Goal: Information Seeking & Learning: Learn about a topic

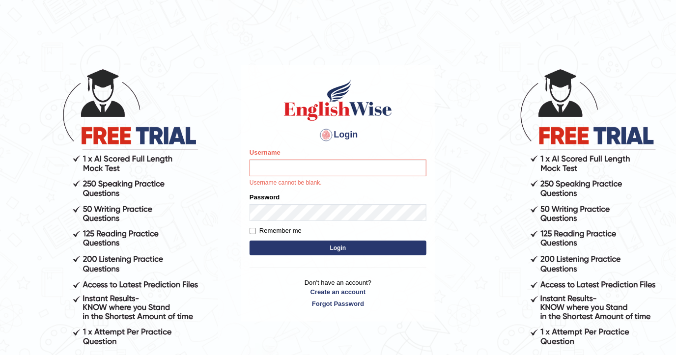
click at [311, 172] on input "Username" at bounding box center [338, 168] width 177 height 17
type input "DishaEw"
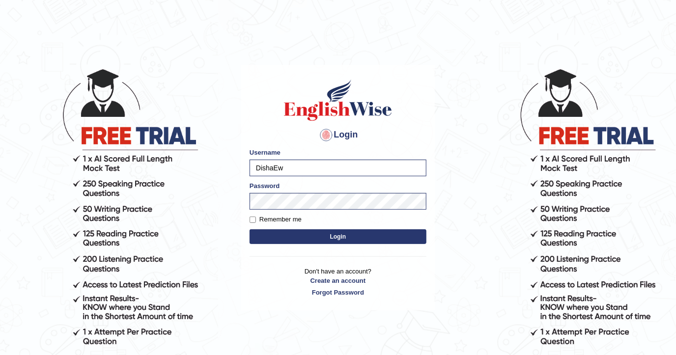
click at [293, 248] on div "Login Please fix the following errors: Username DishaEw Password Remember me Lo…" at bounding box center [338, 188] width 194 height 246
click at [295, 240] on button "Login" at bounding box center [338, 237] width 177 height 15
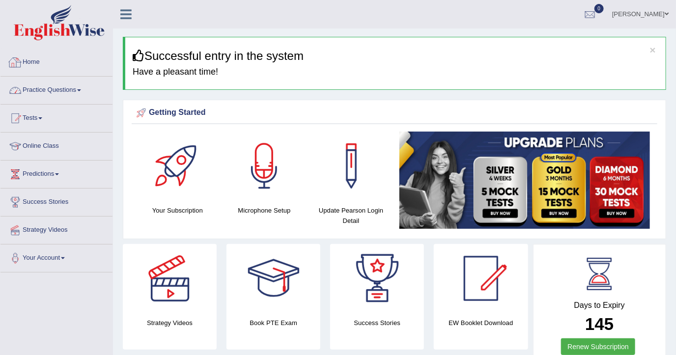
click at [75, 84] on link "Practice Questions" at bounding box center [56, 89] width 112 height 25
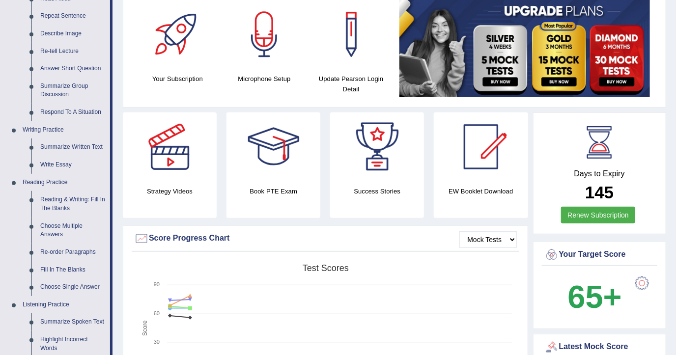
scroll to position [328, 0]
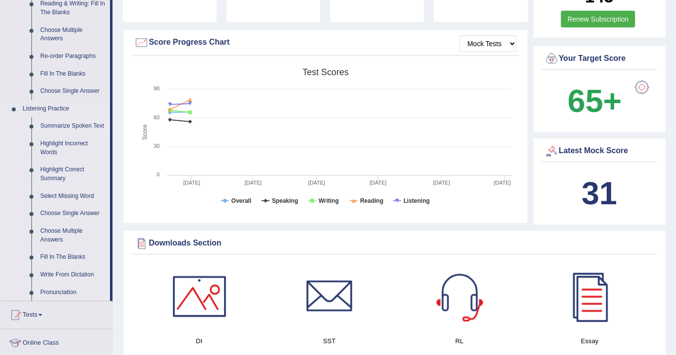
click at [72, 127] on link "Summarize Spoken Text" at bounding box center [73, 126] width 74 height 18
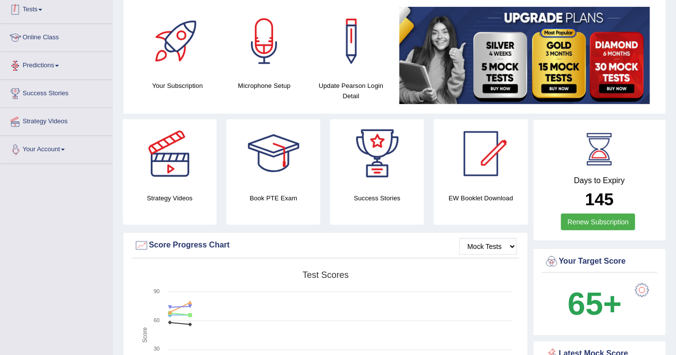
scroll to position [169, 0]
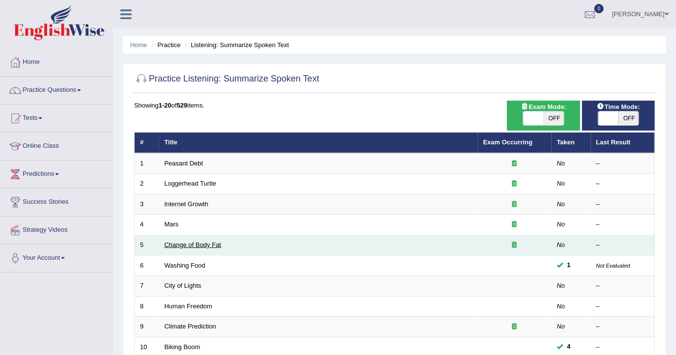
click at [211, 241] on link "Change of Body Fat" at bounding box center [193, 244] width 57 height 7
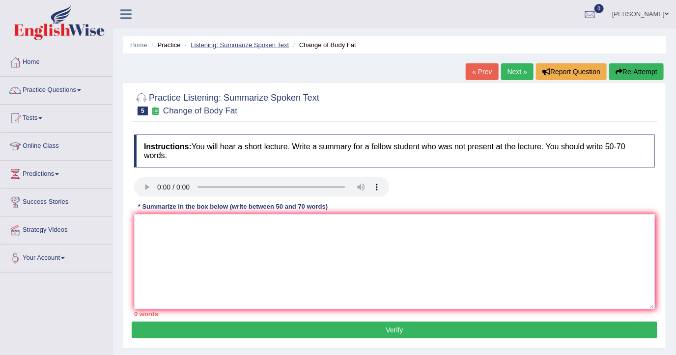
click at [239, 46] on link "Listening: Summarize Spoken Text" at bounding box center [240, 44] width 98 height 7
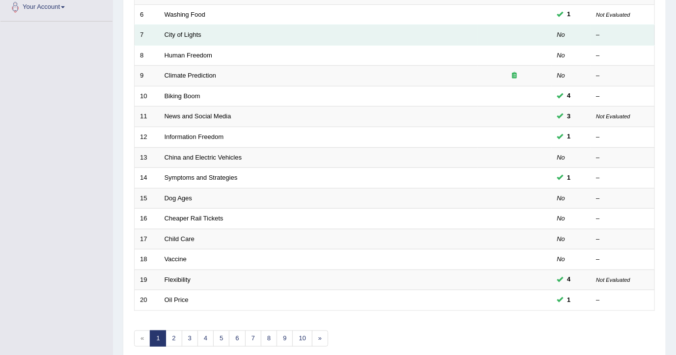
scroll to position [262, 0]
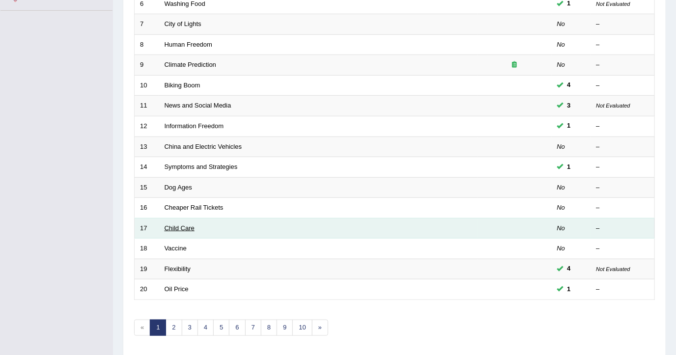
click at [178, 227] on link "Child Care" at bounding box center [180, 228] width 30 height 7
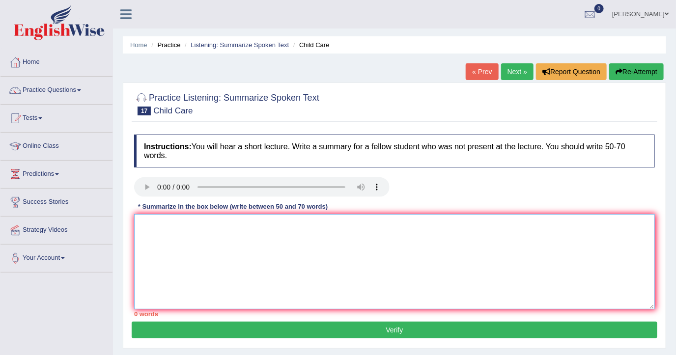
click at [178, 251] on textarea at bounding box center [394, 261] width 521 height 95
paste textarea "The speaker provided a comprehensive overview of [main topic], highlighting sev…"
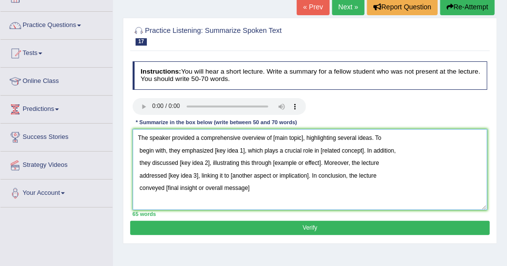
scroll to position [98, 0]
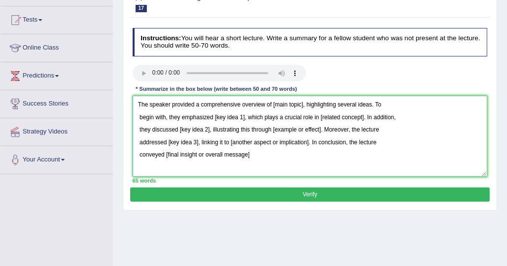
type textarea "The speaker provided a comprehensive overview of [main topic], highlighting sev…"
drag, startPoint x: 450, startPoint y: 101, endPoint x: 376, endPoint y: 94, distance: 75.1
click at [376, 94] on div "Instructions: You will hear a short lecture. Write a summary for a fellow stude…" at bounding box center [309, 106] width 359 height 164
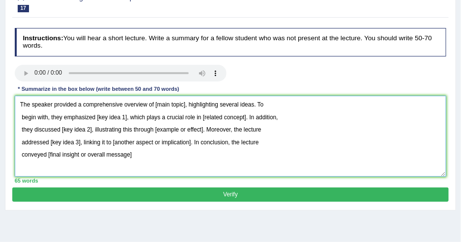
drag, startPoint x: 502, startPoint y: 5, endPoint x: 224, endPoint y: 114, distance: 298.9
click at [224, 114] on textarea "The speaker provided a comprehensive overview of [main topic], highlighting sev…" at bounding box center [231, 136] width 432 height 81
drag, startPoint x: 152, startPoint y: 105, endPoint x: 183, endPoint y: 106, distance: 31.0
click at [183, 106] on textarea "The speaker provided a comprehensive overview of [main topic], highlighting sev…" at bounding box center [231, 136] width 432 height 81
drag, startPoint x: 94, startPoint y: 117, endPoint x: 125, endPoint y: 121, distance: 30.7
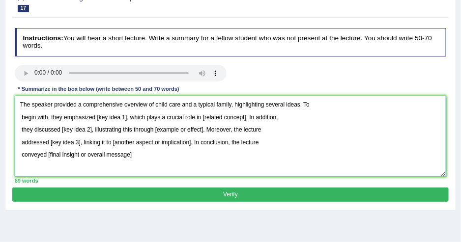
click at [125, 121] on textarea "The speaker provided a comprehensive overview of child care and a typical famil…" at bounding box center [231, 136] width 432 height 81
drag, startPoint x: 209, startPoint y: 119, endPoint x: 252, endPoint y: 119, distance: 42.8
click at [252, 119] on textarea "The speaker provided a comprehensive overview of child care and a typical famil…" at bounding box center [231, 136] width 432 height 81
drag, startPoint x: 238, startPoint y: 117, endPoint x: 262, endPoint y: 118, distance: 23.6
click at [262, 118] on textarea "The speaker provided a comprehensive overview of child care and a typical famil…" at bounding box center [231, 136] width 432 height 81
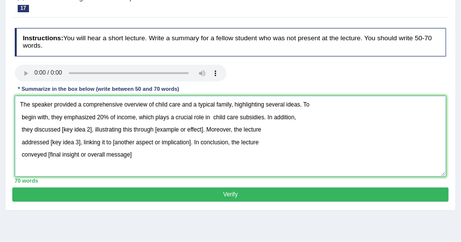
drag, startPoint x: 153, startPoint y: 104, endPoint x: 179, endPoint y: 108, distance: 26.3
click at [179, 108] on textarea "The speaker provided a comprehensive overview of child care and a typical famil…" at bounding box center [231, 136] width 432 height 81
drag, startPoint x: 210, startPoint y: 117, endPoint x: 234, endPoint y: 114, distance: 24.2
click at [234, 114] on textarea "The speaker provided a comprehensive overview of child care and a typical famil…" at bounding box center [231, 136] width 432 height 81
click at [288, 117] on textarea "The speaker provided a comprehensive overview of child care and a typical famil…" at bounding box center [231, 136] width 432 height 81
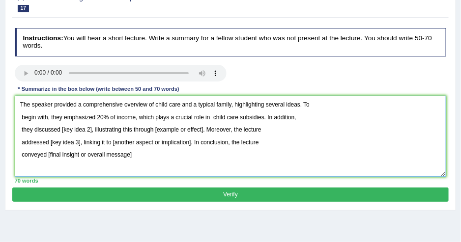
drag, startPoint x: 61, startPoint y: 128, endPoint x: 90, endPoint y: 130, distance: 29.5
click at [90, 130] on textarea "The speaker provided a comprehensive overview of child care and a typical famil…" at bounding box center [231, 136] width 432 height 81
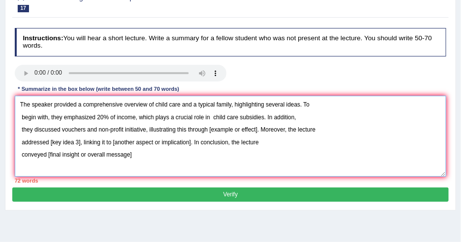
drag, startPoint x: 209, startPoint y: 129, endPoint x: 242, endPoint y: 128, distance: 33.5
click at [242, 128] on textarea "The speaker provided a comprehensive overview of child care and a typical famil…" at bounding box center [231, 136] width 432 height 81
click at [260, 128] on textarea "The speaker provided a comprehensive overview of child care and a typical famil…" at bounding box center [231, 136] width 432 height 81
drag, startPoint x: 259, startPoint y: 128, endPoint x: 210, endPoint y: 128, distance: 48.7
click at [210, 128] on textarea "The speaker provided a comprehensive overview of child care and a typical famil…" at bounding box center [231, 136] width 432 height 81
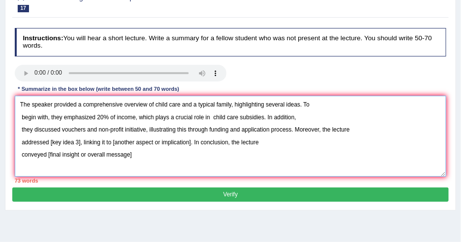
drag, startPoint x: 50, startPoint y: 141, endPoint x: 78, endPoint y: 142, distance: 28.5
click at [78, 142] on textarea "The speaker provided a comprehensive overview of child care and a typical famil…" at bounding box center [231, 136] width 432 height 81
drag, startPoint x: 130, startPoint y: 144, endPoint x: 208, endPoint y: 141, distance: 78.7
click at [208, 141] on textarea "The speaker provided a comprehensive overview of child care and a typical famil…" at bounding box center [231, 136] width 432 height 81
drag, startPoint x: 45, startPoint y: 155, endPoint x: 243, endPoint y: 170, distance: 199.2
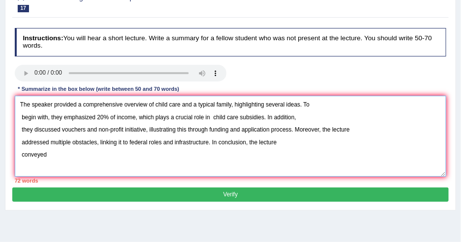
click at [243, 170] on textarea "The speaker provided a comprehensive overview of child care and a typical famil…" at bounding box center [231, 136] width 432 height 81
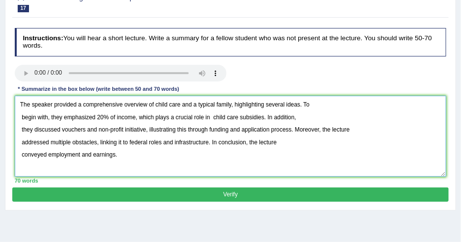
click at [21, 117] on textarea "The speaker provided a comprehensive overview of child care and a typical famil…" at bounding box center [231, 136] width 432 height 81
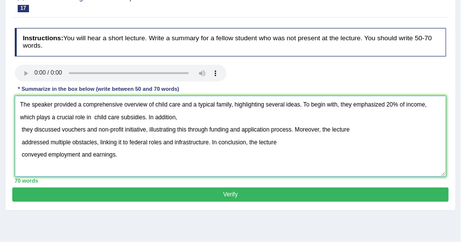
click at [19, 132] on textarea "The speaker provided a comprehensive overview of child care and a typical famil…" at bounding box center [231, 136] width 432 height 81
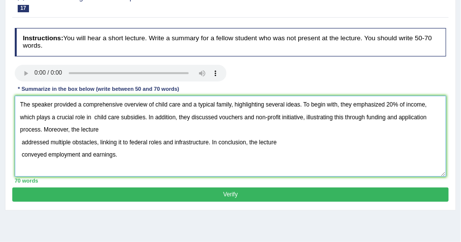
click at [22, 141] on textarea "The speaker provided a comprehensive overview of child care and a typical famil…" at bounding box center [231, 136] width 432 height 81
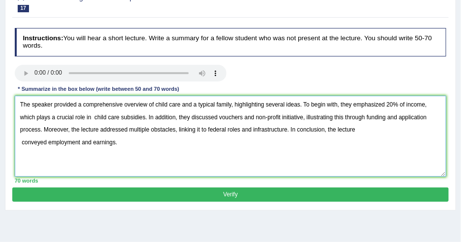
click at [20, 142] on textarea "The speaker provided a comprehensive overview of child care and a typical famil…" at bounding box center [231, 136] width 432 height 81
click at [426, 133] on textarea "The speaker provided a comprehensive overview of child care and a typical famil…" at bounding box center [231, 136] width 432 height 81
drag, startPoint x: 428, startPoint y: 130, endPoint x: 316, endPoint y: 131, distance: 112.6
click at [316, 131] on textarea "The speaker provided a comprehensive overview of child care and a typical famil…" at bounding box center [231, 136] width 432 height 81
click at [362, 151] on textarea "The speaker provided a comprehensive overview of child care and a typical famil…" at bounding box center [231, 136] width 432 height 81
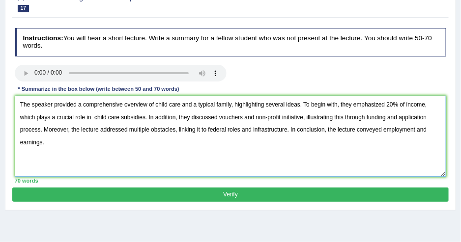
type textarea "The speaker provided a comprehensive overview of child care and a typical famil…"
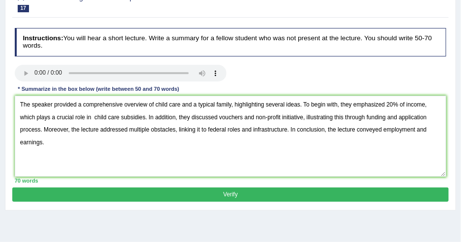
click at [245, 195] on button "Verify" at bounding box center [230, 195] width 436 height 14
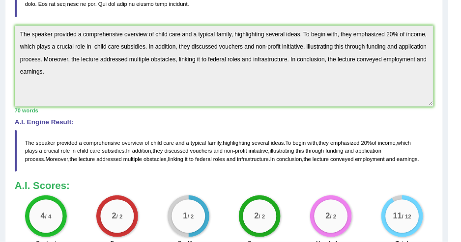
scroll to position [277, 0]
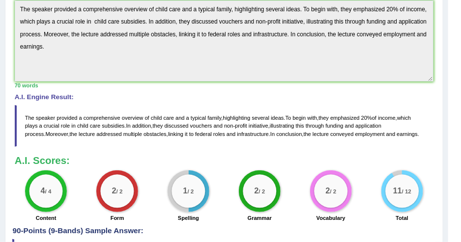
click at [191, 184] on div "1 / 2" at bounding box center [188, 191] width 33 height 33
click at [236, 148] on div "Instructions: You will hear a short lecture. Write a summary for a fellow stude…" at bounding box center [223, 36] width 423 height 381
click at [12, 230] on h4 "90-Points (9-Bands) Sample Answer:" at bounding box center [223, 40] width 423 height 392
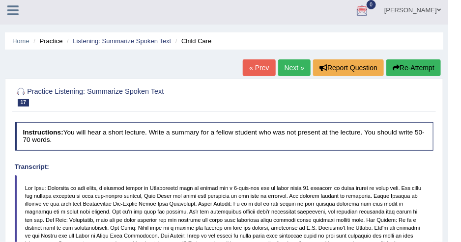
scroll to position [0, 0]
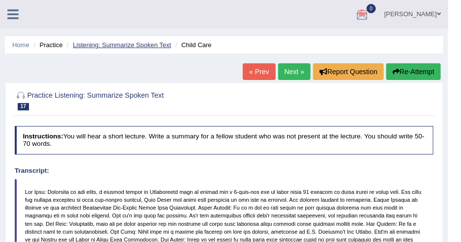
click at [95, 47] on link "Listening: Summarize Spoken Text" at bounding box center [122, 44] width 98 height 7
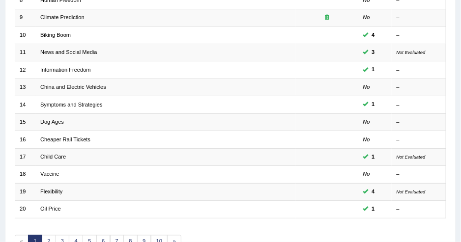
scroll to position [324, 0]
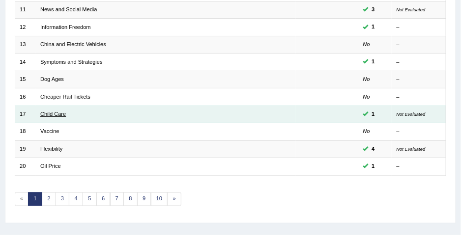
click at [45, 111] on link "Child Care" at bounding box center [53, 114] width 26 height 6
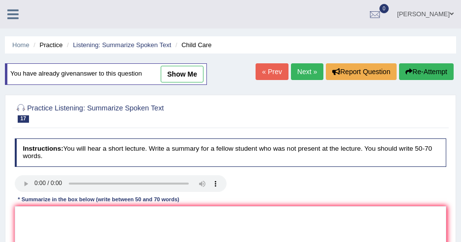
click at [173, 70] on link "show me" at bounding box center [182, 74] width 43 height 17
type textarea "The speaker provided a comprehensive overview of child care and a typical famil…"
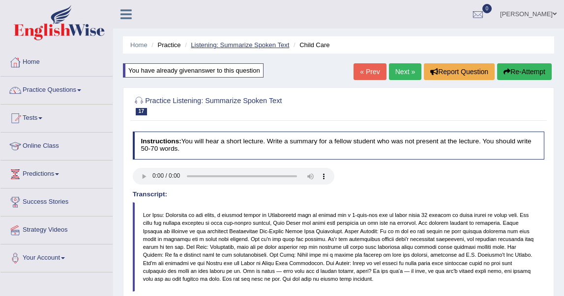
click at [233, 47] on link "Listening: Summarize Spoken Text" at bounding box center [240, 44] width 98 height 7
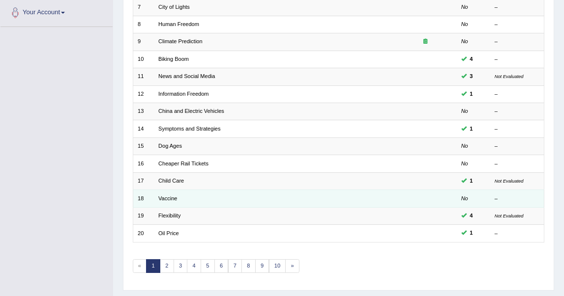
scroll to position [267, 0]
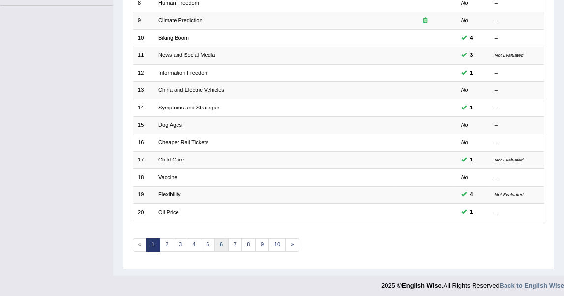
click at [215, 245] on link "6" at bounding box center [221, 245] width 14 height 14
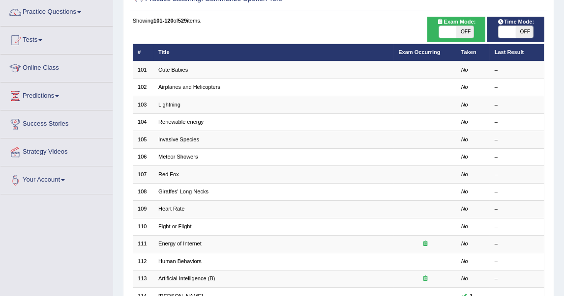
scroll to position [109, 0]
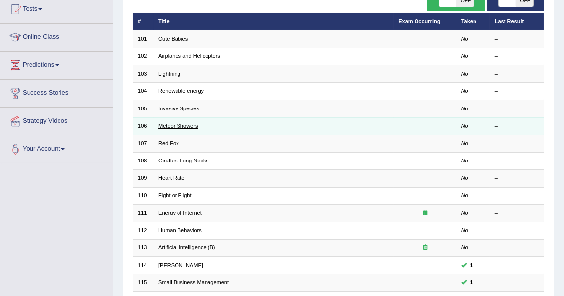
click at [173, 123] on link "Meteor Showers" at bounding box center [177, 126] width 39 height 6
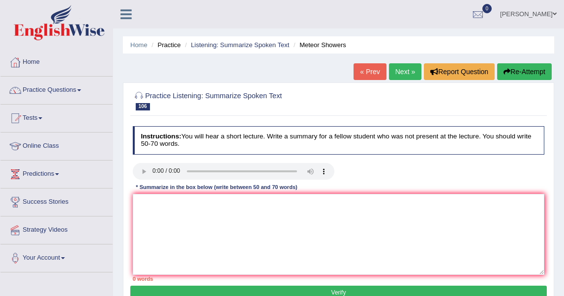
click at [245, 40] on li "Listening: Summarize Spoken Text" at bounding box center [235, 44] width 107 height 9
click at [246, 47] on link "Listening: Summarize Spoken Text" at bounding box center [240, 44] width 98 height 7
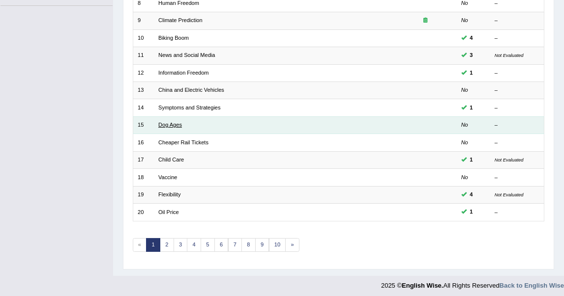
scroll to position [157, 0]
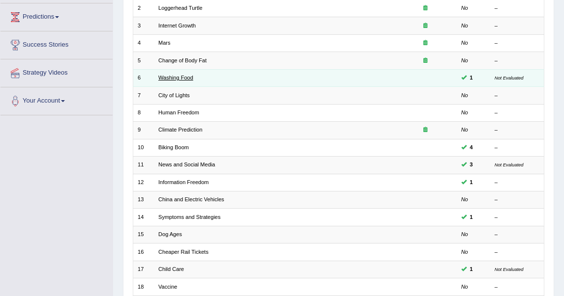
click at [178, 78] on link "Washing Food" at bounding box center [175, 78] width 35 height 6
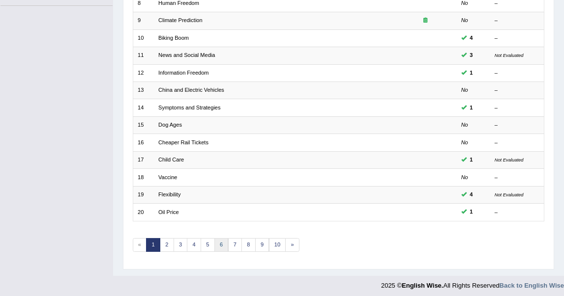
click at [214, 240] on link "6" at bounding box center [221, 245] width 14 height 14
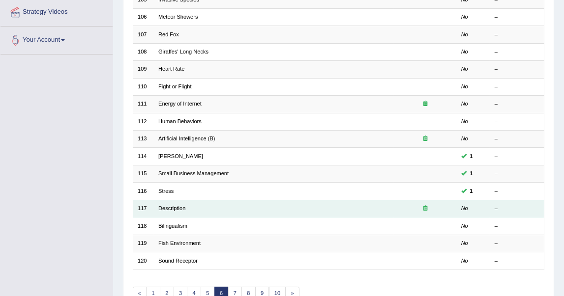
click at [174, 208] on td "Description" at bounding box center [274, 208] width 240 height 17
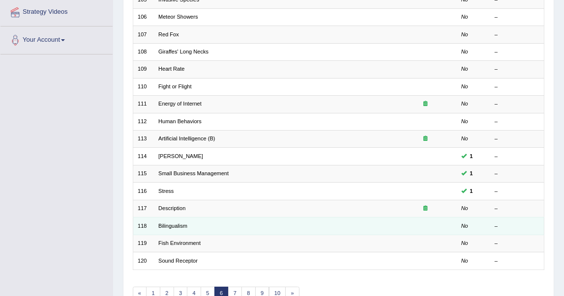
click at [178, 218] on td "Bilingualism" at bounding box center [274, 226] width 240 height 17
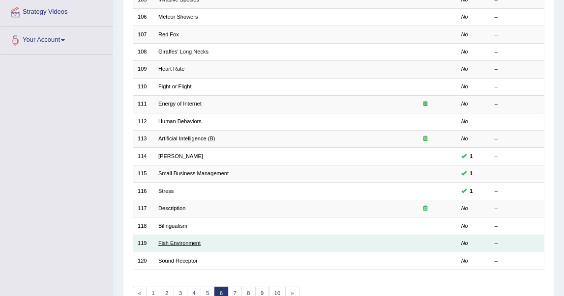
click at [192, 240] on link "Fish Environment" at bounding box center [179, 243] width 42 height 6
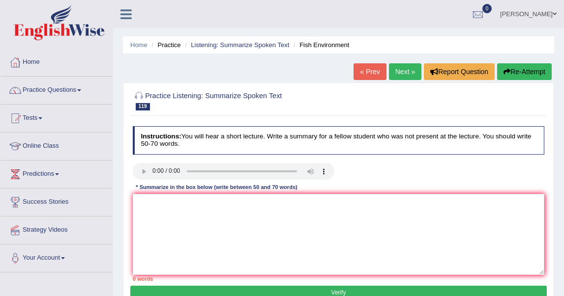
click at [402, 68] on link "Next »" at bounding box center [405, 71] width 32 height 17
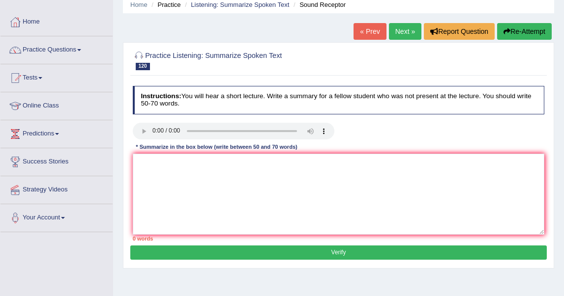
scroll to position [55, 0]
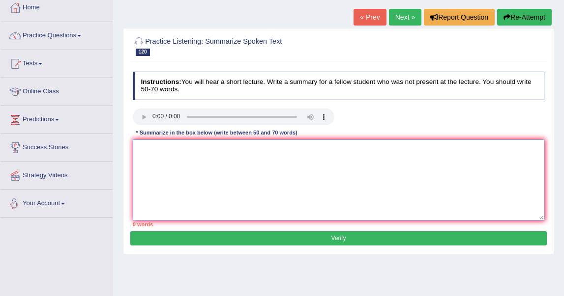
click at [247, 157] on textarea at bounding box center [339, 180] width 412 height 81
paste textarea "The speaker provided a comprehensive overview of [main topic], highlighting sev…"
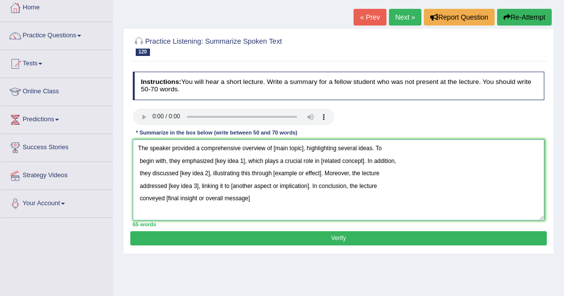
drag, startPoint x: 272, startPoint y: 149, endPoint x: 302, endPoint y: 149, distance: 30.0
click at [302, 149] on textarea "The speaker provided a comprehensive overview of [main topic], highlighting sev…" at bounding box center [339, 180] width 412 height 81
click at [299, 147] on textarea "The speaker provided a comprehensive overview of sound recptors, highlighting s…" at bounding box center [339, 180] width 412 height 81
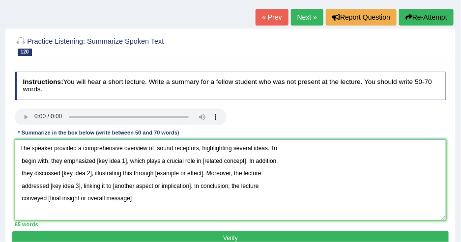
drag, startPoint x: 537, startPoint y: 0, endPoint x: 234, endPoint y: 153, distance: 339.2
click at [234, 153] on textarea "The speaker provided a comprehensive overview of sound receptors, highlighting …" at bounding box center [231, 180] width 432 height 81
drag, startPoint x: 97, startPoint y: 160, endPoint x: 124, endPoint y: 158, distance: 27.6
click at [124, 158] on textarea "The speaker provided a comprehensive overview of sound receptors, highlighting …" at bounding box center [231, 180] width 432 height 81
drag, startPoint x: 203, startPoint y: 161, endPoint x: 244, endPoint y: 165, distance: 42.0
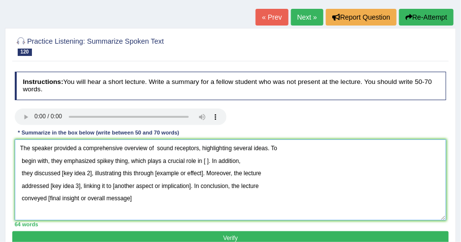
click at [244, 165] on textarea "The speaker provided a comprehensive overview of sound receptors, highlighting …" at bounding box center [231, 180] width 432 height 81
drag, startPoint x: 202, startPoint y: 160, endPoint x: 206, endPoint y: 160, distance: 4.9
click at [206, 160] on textarea "The speaker provided a comprehensive overview of sound receptors, highlighting …" at bounding box center [231, 180] width 432 height 81
drag, startPoint x: 60, startPoint y: 176, endPoint x: 90, endPoint y: 174, distance: 30.1
click at [90, 174] on textarea "The speaker provided a comprehensive overview of sound receptors, highlighting …" at bounding box center [231, 180] width 432 height 81
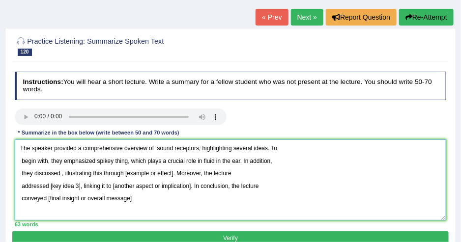
click at [62, 177] on textarea "The speaker provided a comprehensive overview of sound receptors, highlighting …" at bounding box center [231, 180] width 432 height 81
click at [61, 177] on textarea "The speaker provided a comprehensive overview of sound receptors, highlighting …" at bounding box center [231, 180] width 432 height 81
drag, startPoint x: 170, startPoint y: 173, endPoint x: 219, endPoint y: 175, distance: 49.2
click at [219, 175] on textarea "The speaker provided a comprehensive overview of sound receptors, highlighting …" at bounding box center [231, 180] width 432 height 81
drag, startPoint x: 48, startPoint y: 190, endPoint x: 79, endPoint y: 189, distance: 31.5
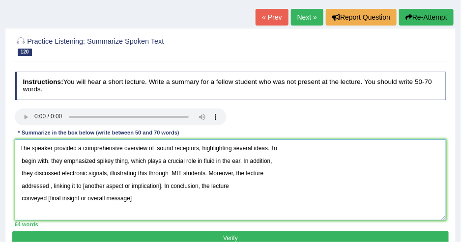
click at [79, 189] on textarea "The speaker provided a comprehensive overview of sound receptors, highlighting …" at bounding box center [231, 180] width 432 height 81
click at [47, 187] on textarea "The speaker provided a comprehensive overview of sound receptors, highlighting …" at bounding box center [231, 180] width 432 height 81
drag, startPoint x: 95, startPoint y: 160, endPoint x: 125, endPoint y: 161, distance: 30.0
click at [125, 161] on textarea "The speaker provided a comprehensive overview of sound receptors, highlighting …" at bounding box center [231, 180] width 432 height 81
drag, startPoint x: 219, startPoint y: 160, endPoint x: 256, endPoint y: 164, distance: 37.0
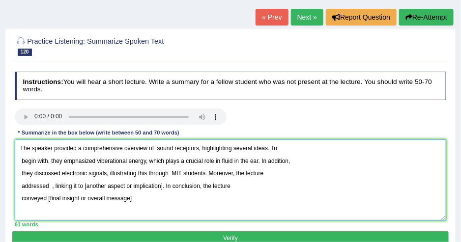
click at [256, 164] on textarea "The speaker provided a comprehensive overview of sound receptors, highlighting …" at bounding box center [231, 180] width 432 height 81
drag, startPoint x: 170, startPoint y: 172, endPoint x: 205, endPoint y: 173, distance: 35.9
click at [205, 173] on textarea "The speaker provided a comprehensive overview of sound receptors, highlighting …" at bounding box center [231, 180] width 432 height 81
click at [169, 174] on textarea "The speaker provided a comprehensive overview of sound receptors, highlighting …" at bounding box center [231, 180] width 432 height 81
click at [49, 187] on textarea "The speaker provided a comprehensive overview of sound receptors, highlighting …" at bounding box center [231, 180] width 432 height 81
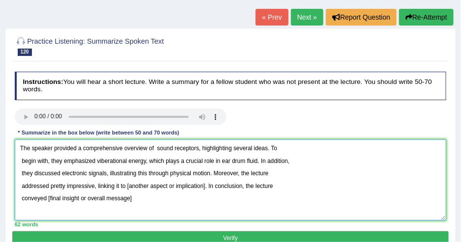
drag, startPoint x: 127, startPoint y: 185, endPoint x: 206, endPoint y: 189, distance: 79.2
click at [206, 189] on textarea "The speaker provided a comprehensive overview of sound receptors, highlighting …" at bounding box center [231, 180] width 432 height 81
drag, startPoint x: 46, startPoint y: 196, endPoint x: 189, endPoint y: 198, distance: 143.1
click at [189, 198] on textarea "The speaker provided a comprehensive overview of sound receptors, highlighting …" at bounding box center [231, 180] width 432 height 81
click at [19, 200] on textarea "The speaker provided a comprehensive overview of sound receptors, highlighting …" at bounding box center [231, 180] width 432 height 81
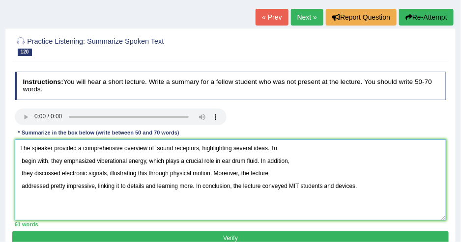
click at [19, 160] on textarea "The speaker provided a comprehensive overview of sound receptors, highlighting …" at bounding box center [231, 180] width 432 height 81
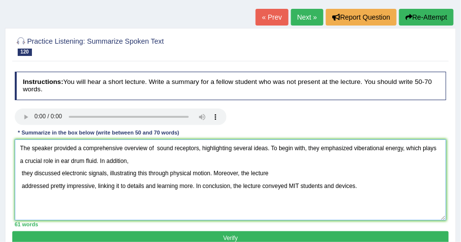
click at [21, 172] on textarea "The speaker provided a comprehensive overview of sound receptors, highlighting …" at bounding box center [231, 180] width 432 height 81
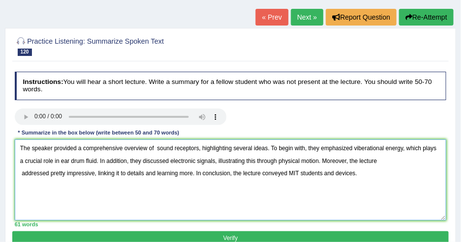
click at [23, 174] on textarea "The speaker provided a comprehensive overview of sound receptors, highlighting …" at bounding box center [231, 180] width 432 height 81
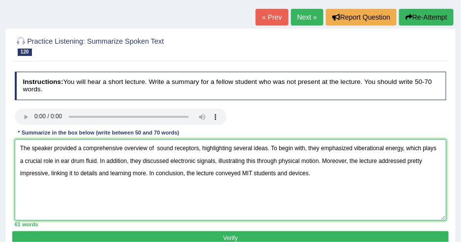
scroll to position [99, 0]
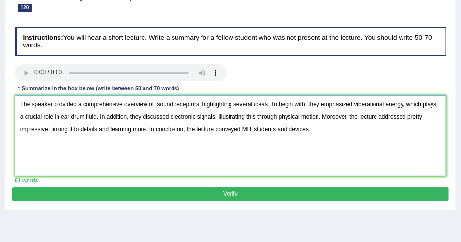
click at [320, 125] on textarea "The speaker provided a comprehensive overview of sound receptors, highlighting …" at bounding box center [231, 135] width 432 height 81
type textarea "The speaker provided a comprehensive overview of sound receptors, highlighting …"
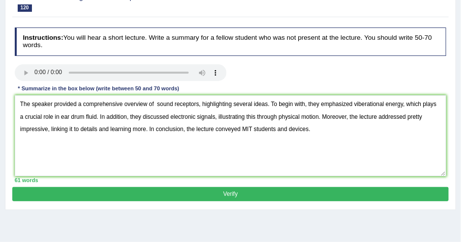
click at [163, 191] on button "Verify" at bounding box center [230, 194] width 436 height 14
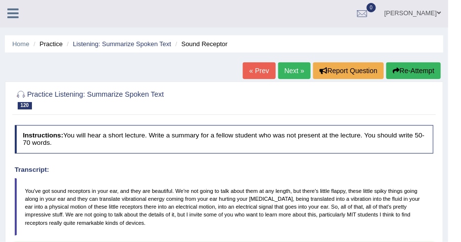
scroll to position [0, 0]
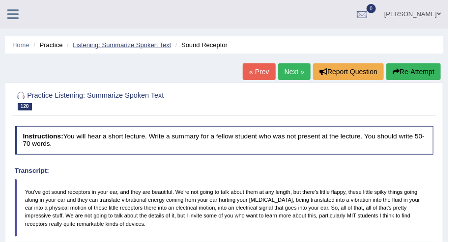
click at [131, 45] on link "Listening: Summarize Spoken Text" at bounding box center [122, 44] width 98 height 7
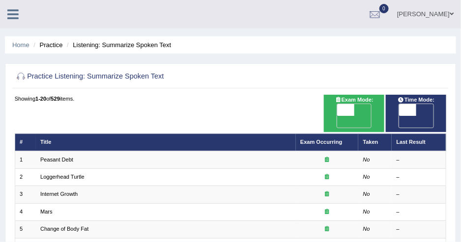
click at [218, 81] on h2 "Practice Listening: Summarize Spoken Text" at bounding box center [149, 77] width 268 height 13
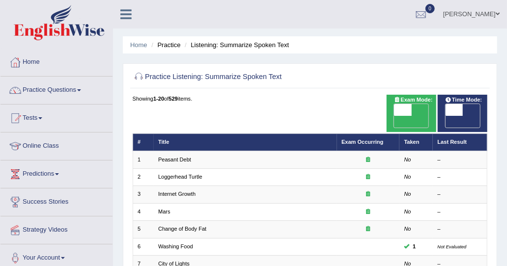
drag, startPoint x: 338, startPoint y: 0, endPoint x: 266, endPoint y: 73, distance: 102.2
click at [266, 73] on h2 "Practice Listening: Summarize Spoken Text" at bounding box center [243, 77] width 220 height 13
